Goal: Task Accomplishment & Management: Use online tool/utility

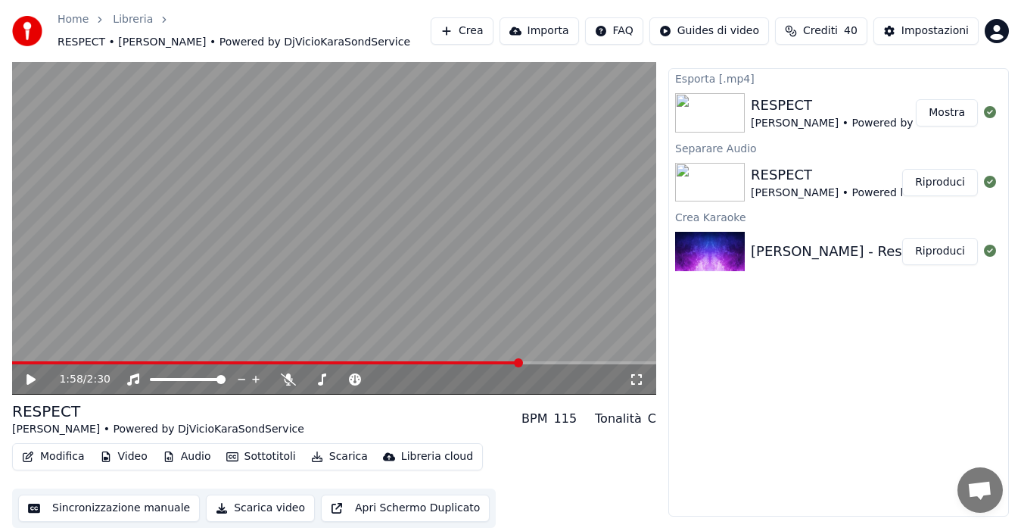
scroll to position [30, 0]
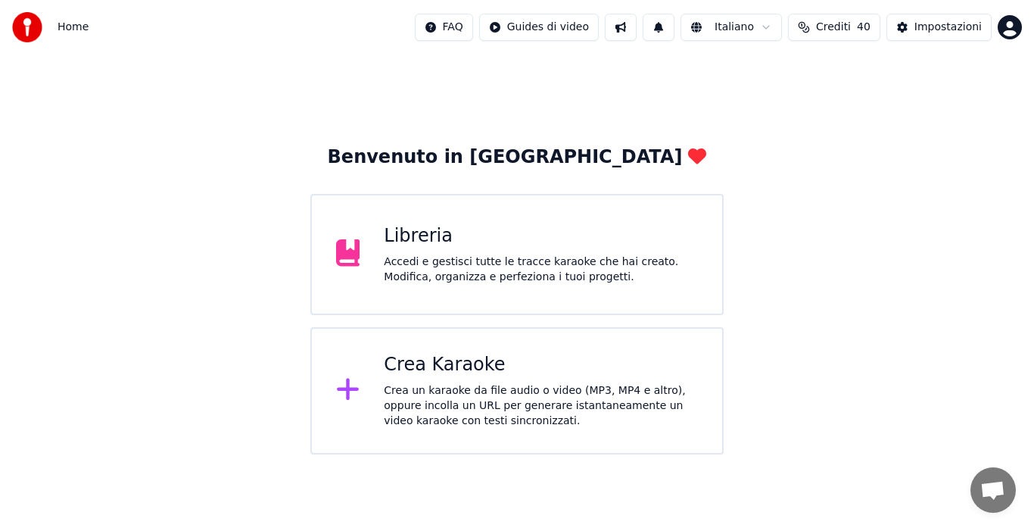
click at [592, 363] on div "Crea Karaoke" at bounding box center [541, 365] width 314 height 24
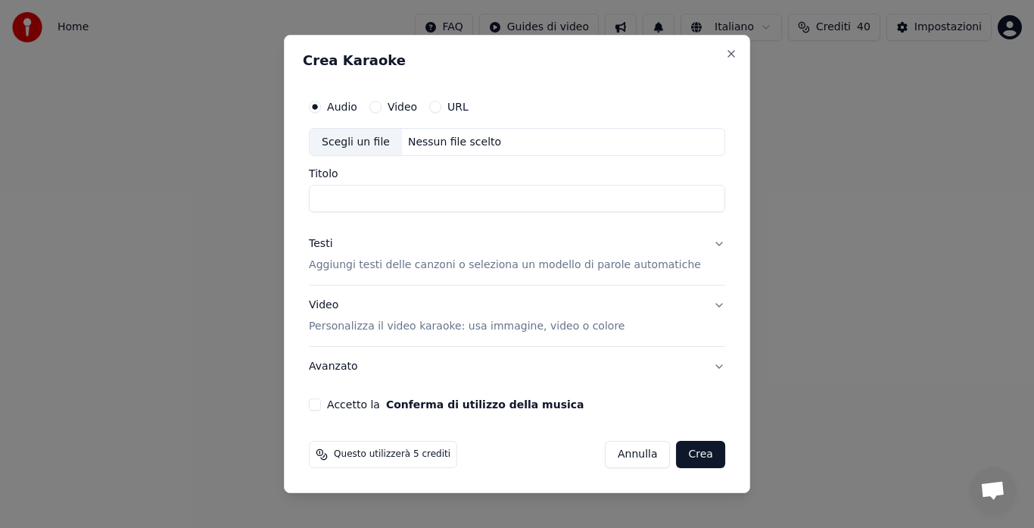
click at [592, 363] on body "Home FAQ Guides di video Italiano Crediti 40 Impostazioni Benvenuto in Youka Li…" at bounding box center [517, 227] width 1034 height 454
click at [725, 51] on button "Close" at bounding box center [731, 54] width 12 height 12
